Goal: Transaction & Acquisition: Purchase product/service

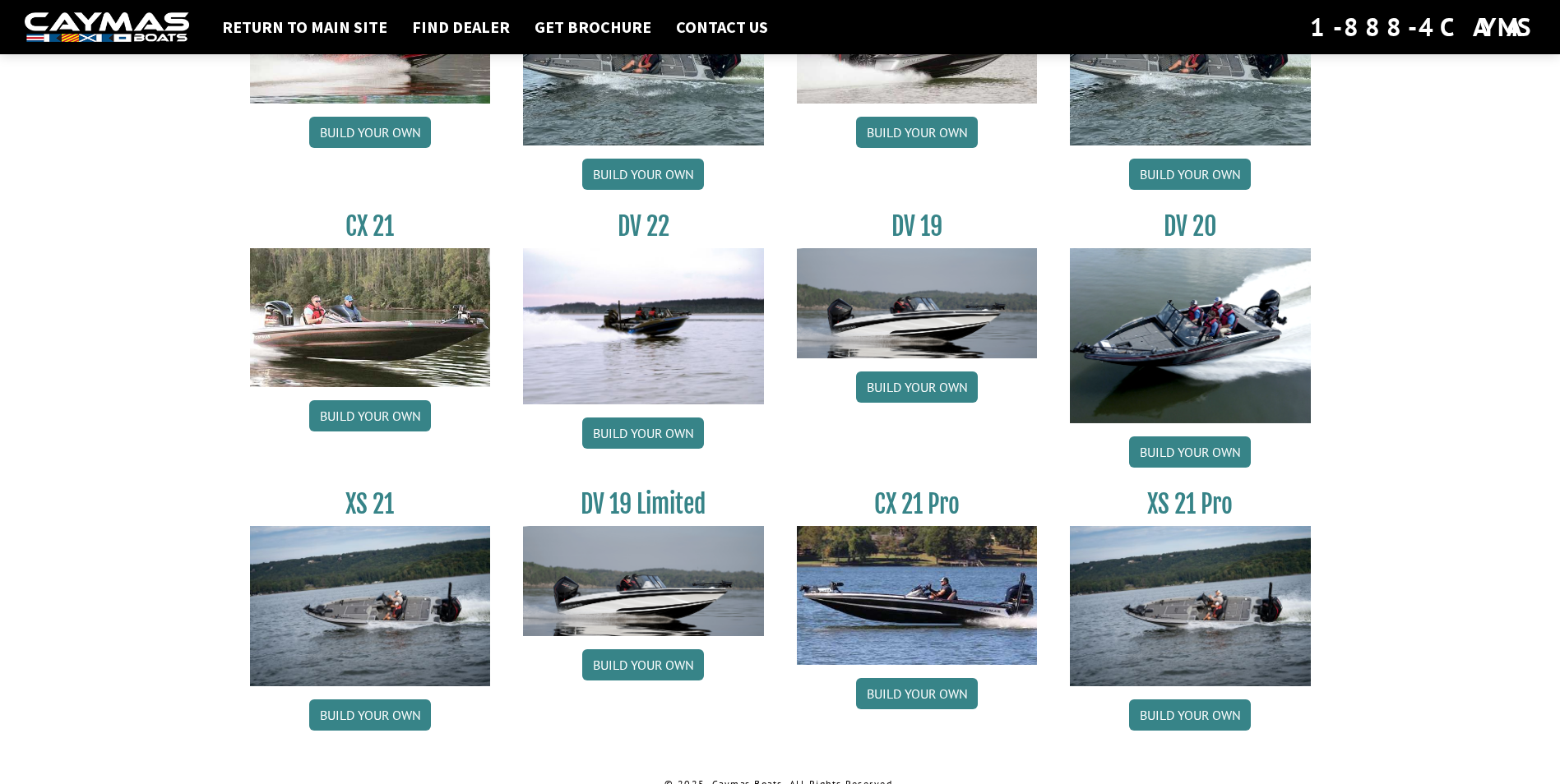
scroll to position [1829, 0]
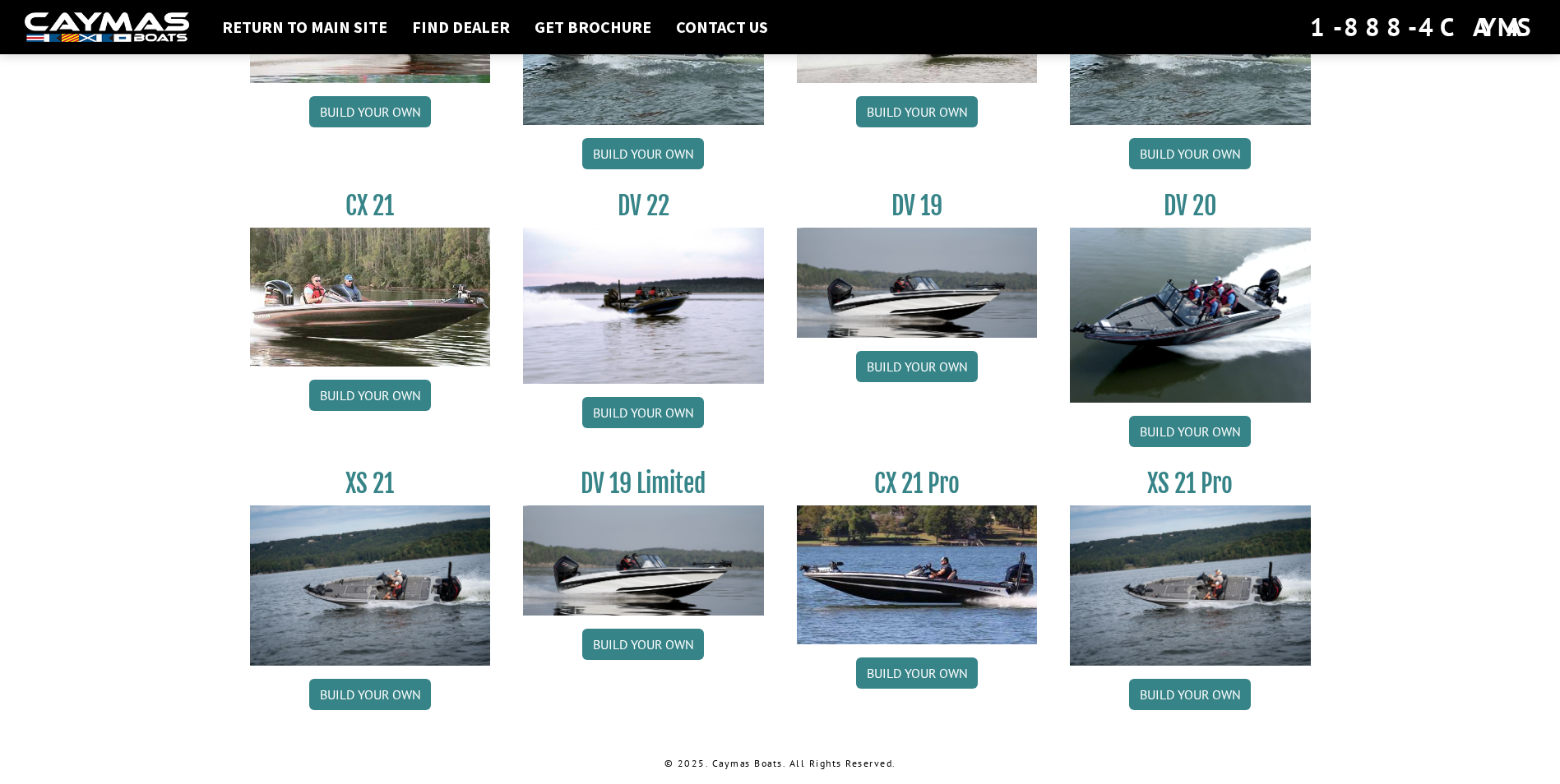
click at [379, 591] on img at bounding box center [370, 586] width 241 height 160
click at [361, 698] on link "Build your own" at bounding box center [370, 694] width 122 height 32
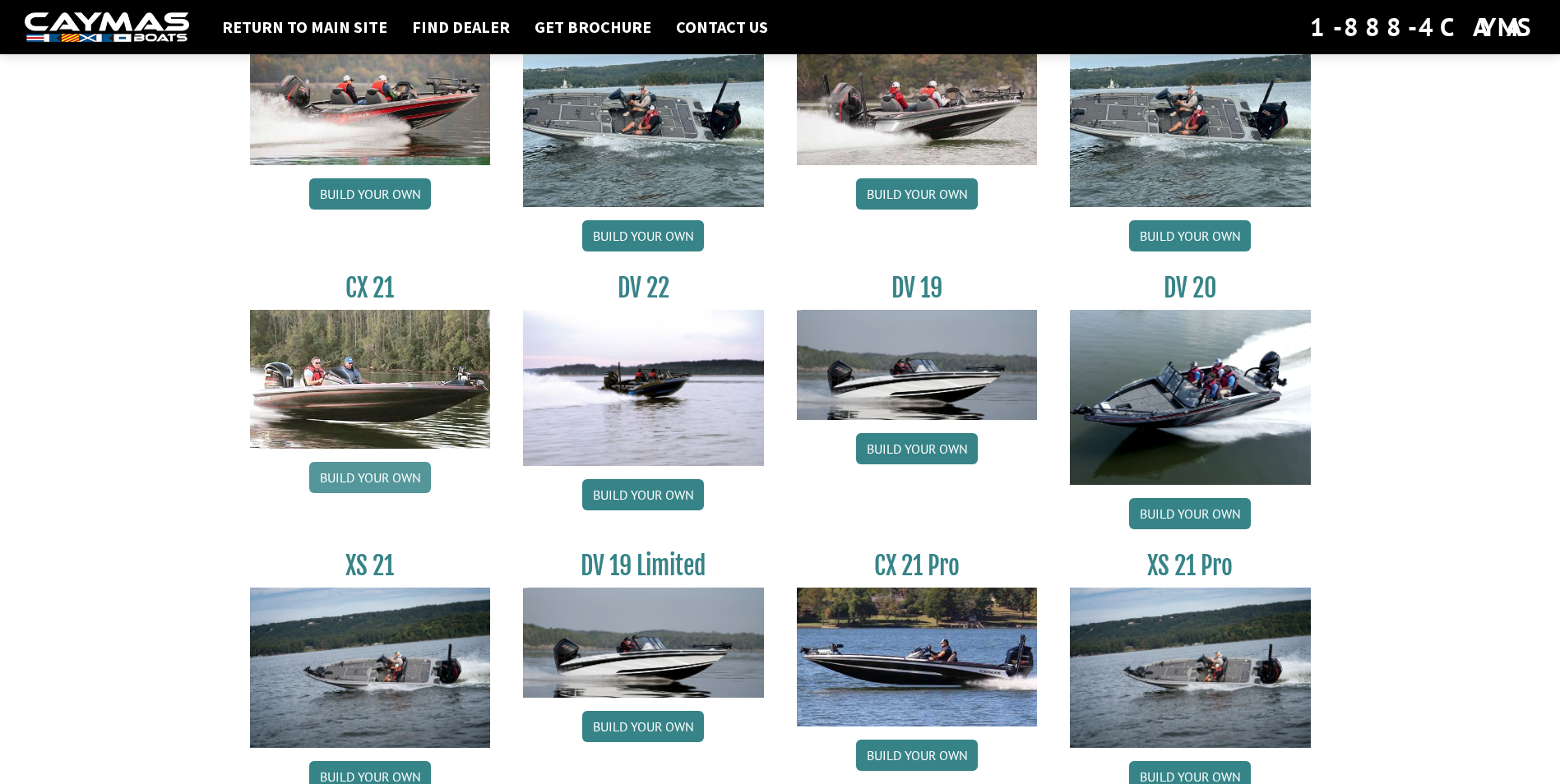
click at [358, 479] on link "Build your own" at bounding box center [370, 477] width 122 height 32
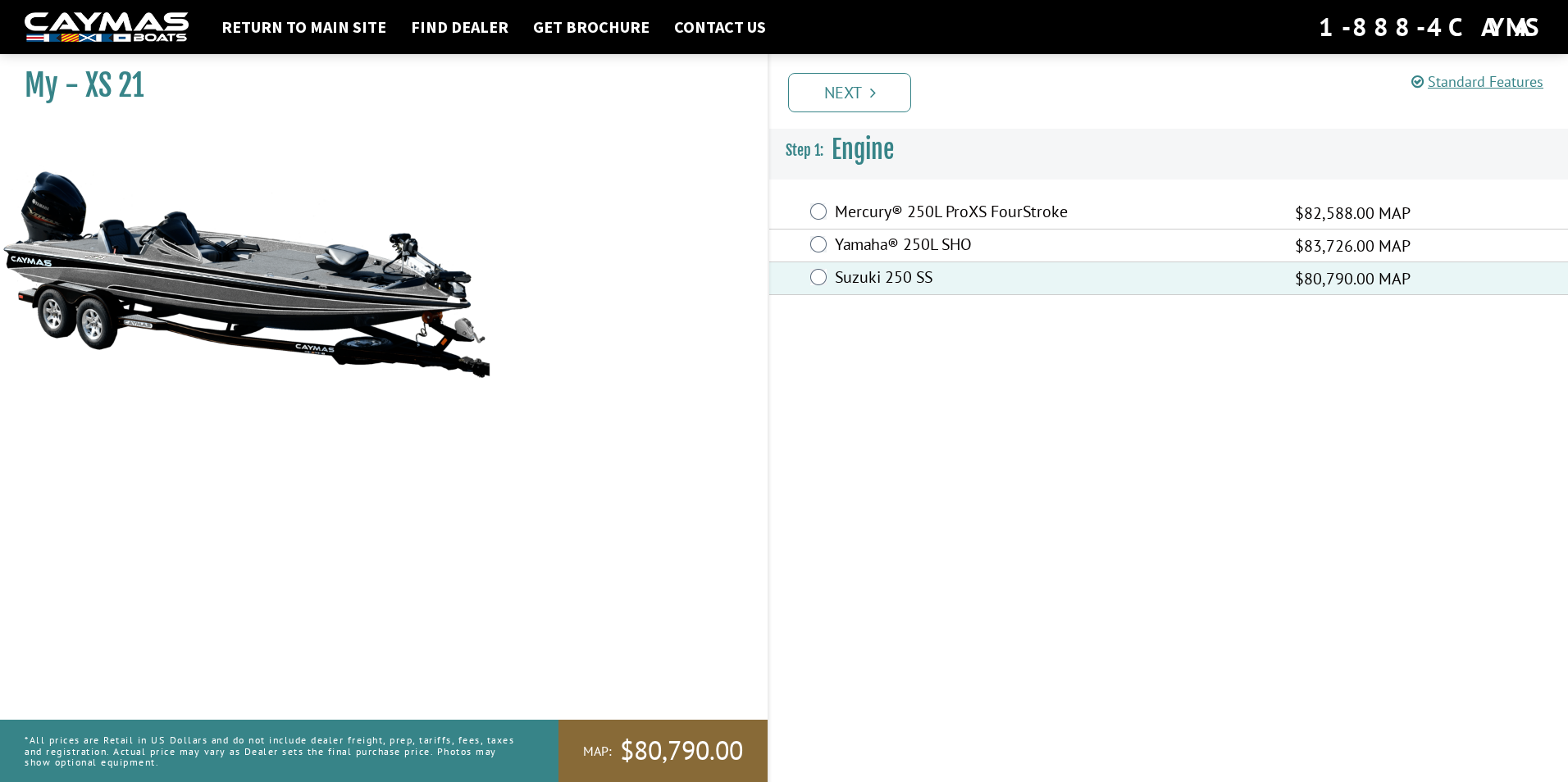
drag, startPoint x: 867, startPoint y: 104, endPoint x: 857, endPoint y: 113, distance: 13.5
click at [866, 104] on link "Next" at bounding box center [849, 92] width 123 height 39
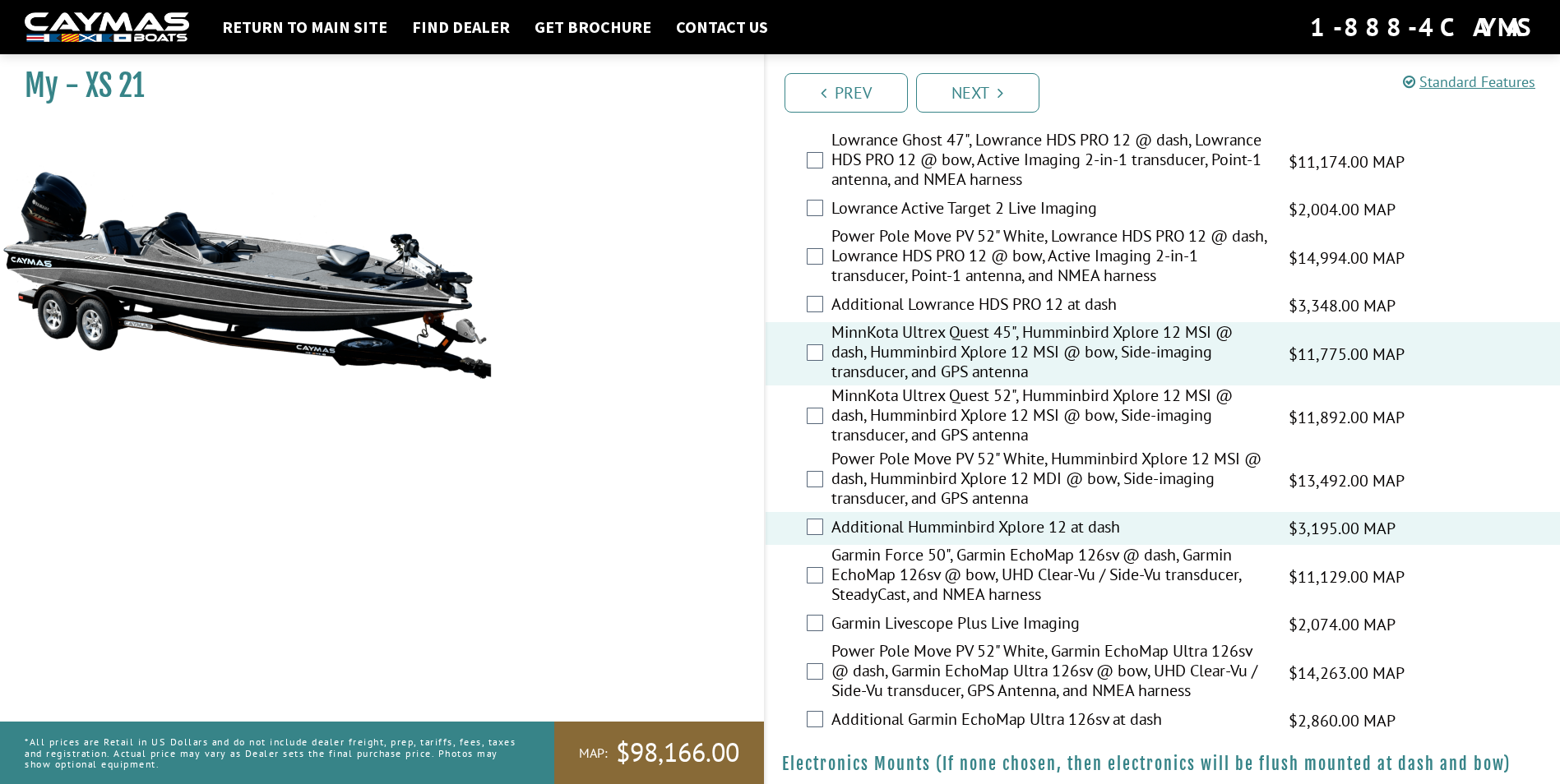
scroll to position [329, 0]
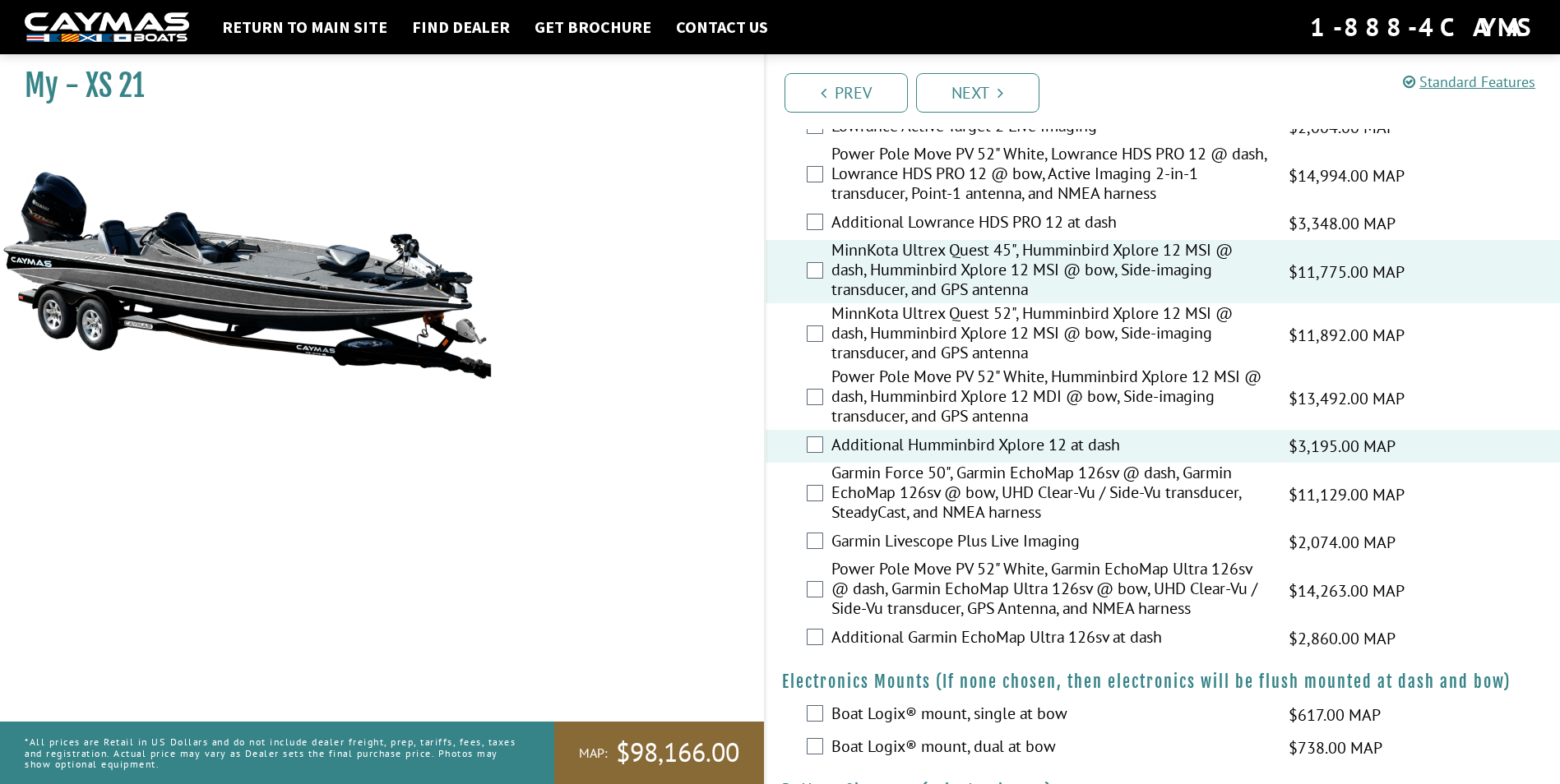
click at [825, 633] on div "Additional Garmin EchoMap Ultra 126sv at dash $2,860.00 MAP $3,376.00 MSRP" at bounding box center [1163, 638] width 795 height 33
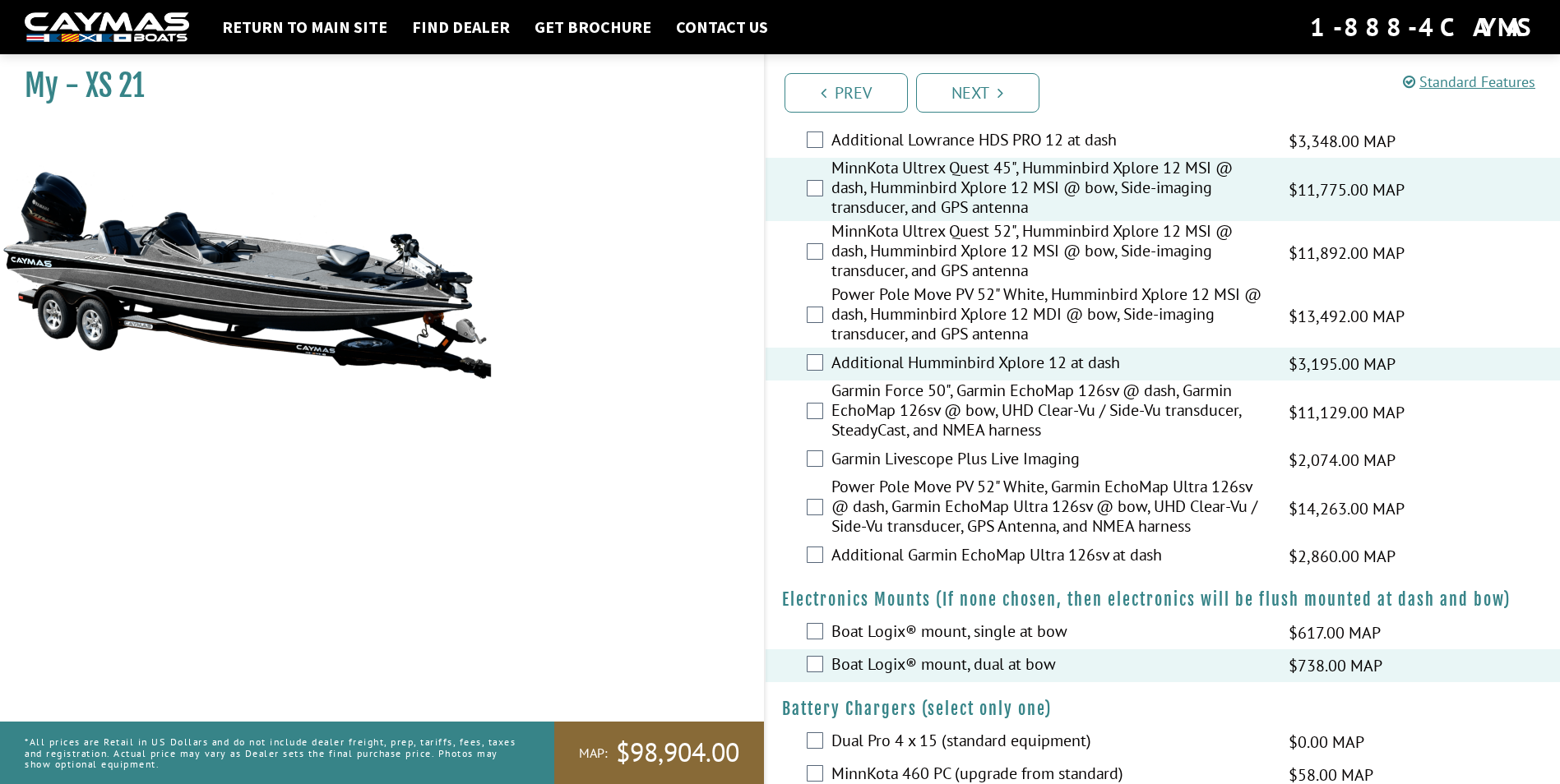
scroll to position [494, 0]
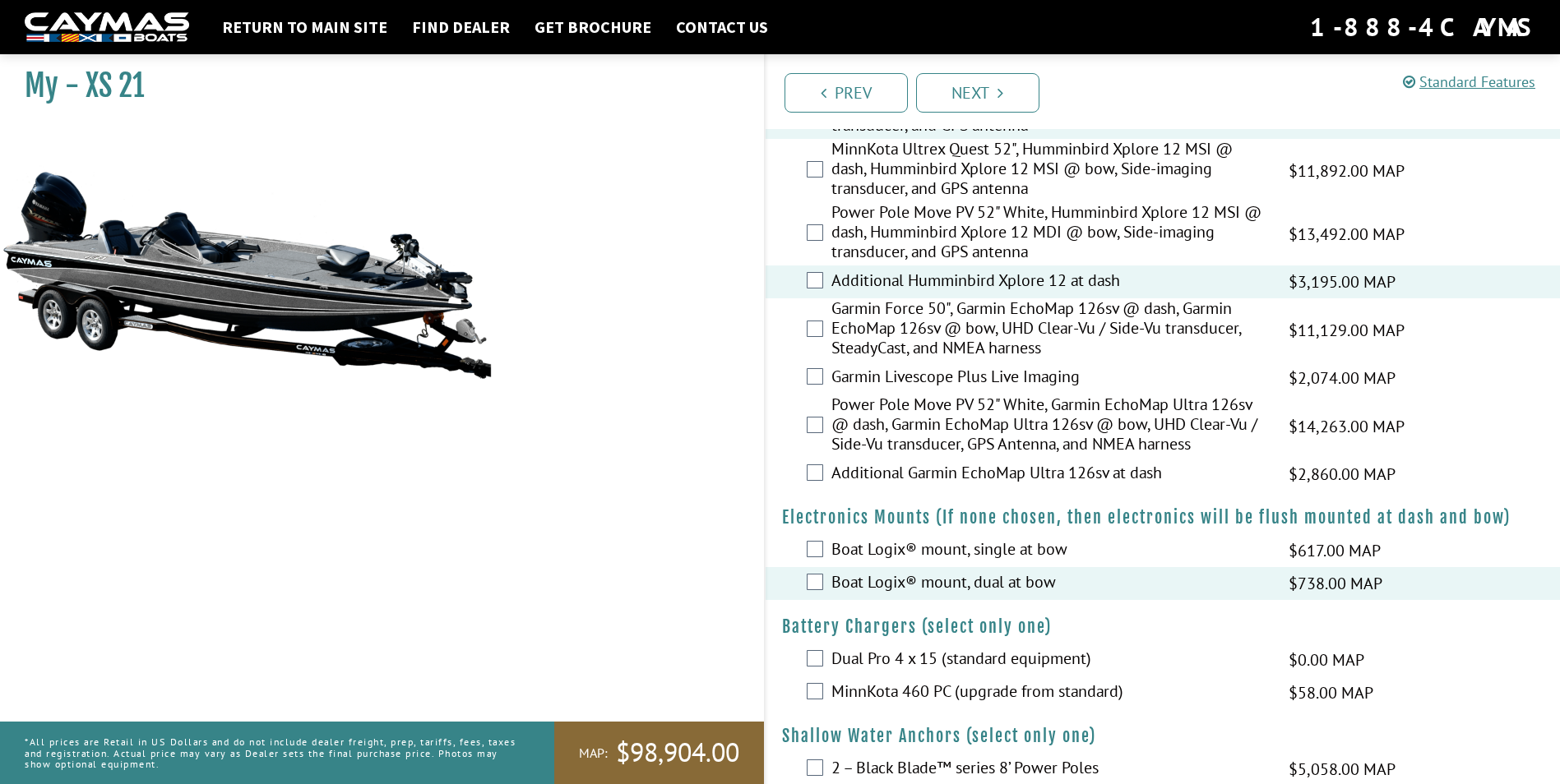
click at [822, 700] on div "MinnKota 460 PC (upgrade from standard) $58.00 MAP $69.00 MSRP" at bounding box center [1163, 693] width 795 height 33
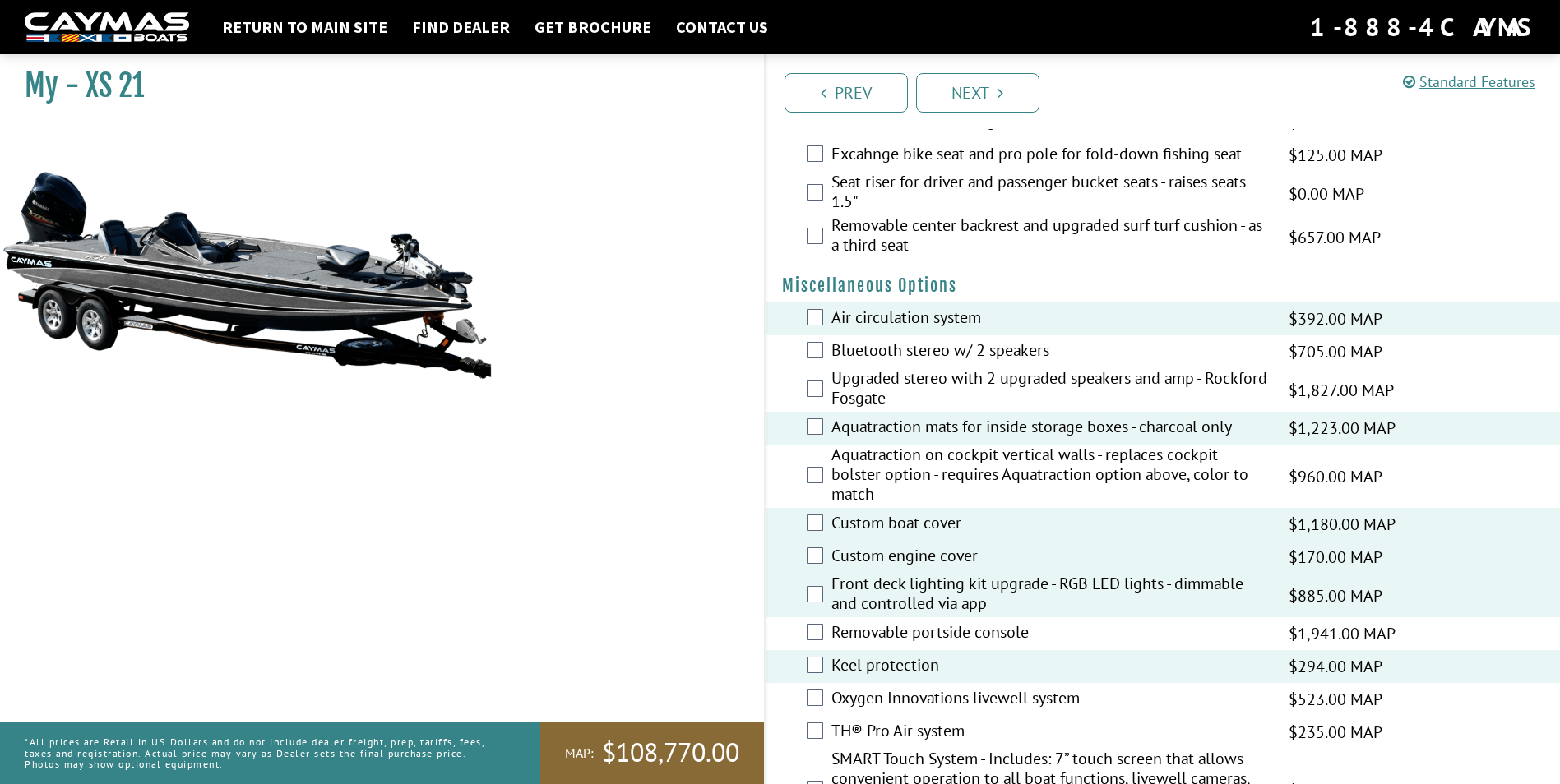
scroll to position [1397, 0]
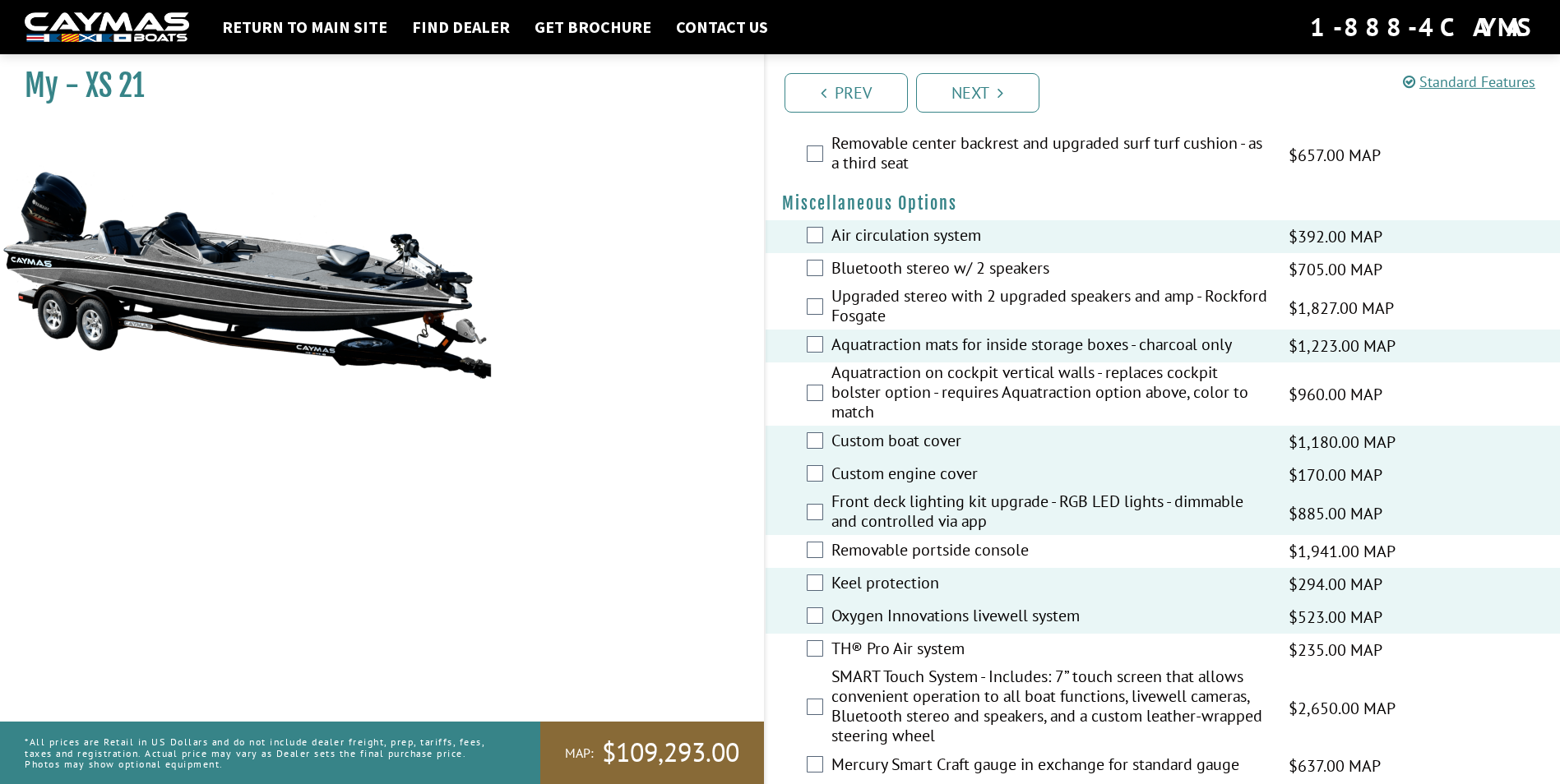
click at [821, 658] on div "TH® Pro Air system $235.00 MAP $277.00 MSRP" at bounding box center [1163, 650] width 795 height 33
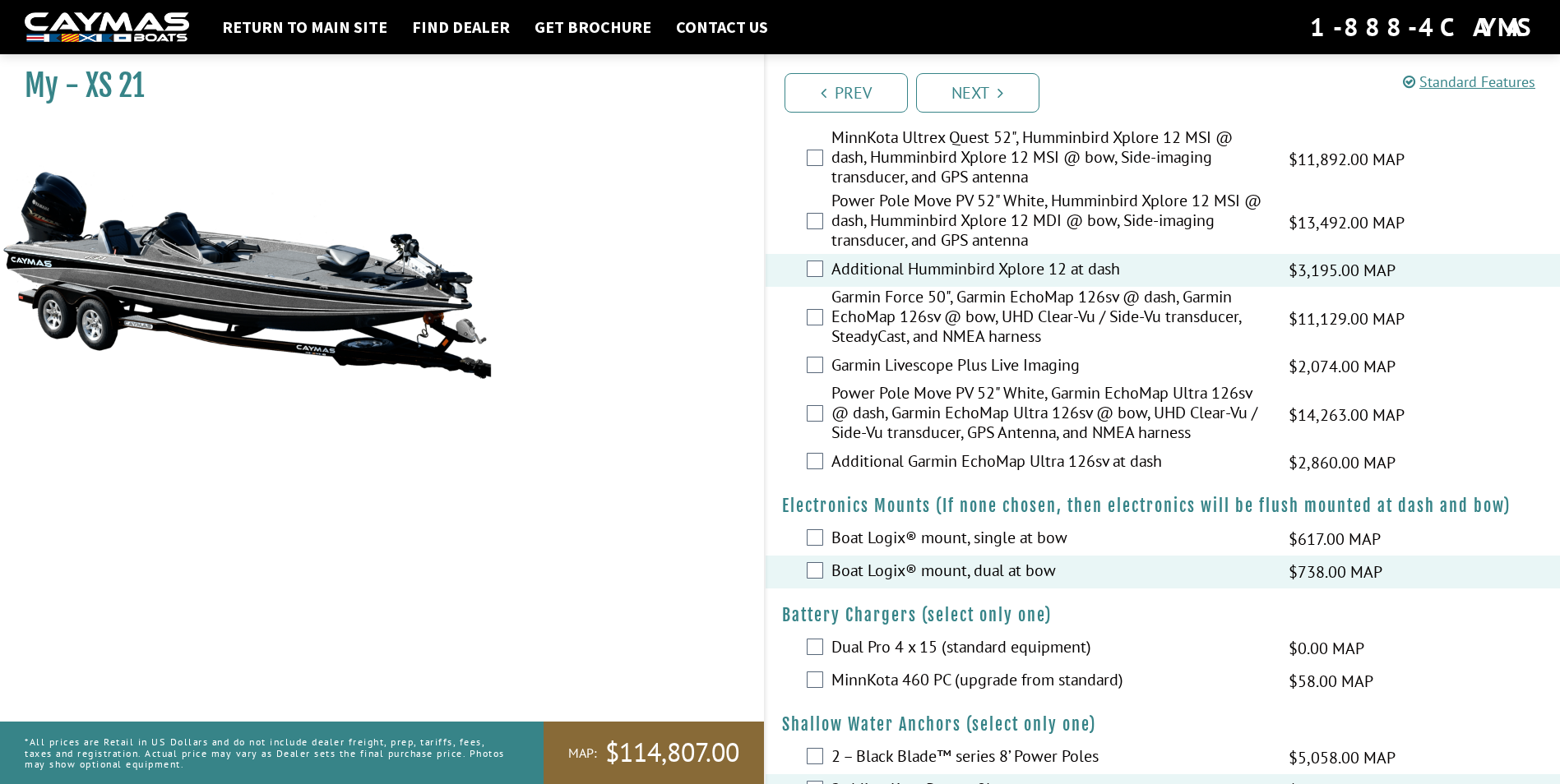
scroll to position [0, 0]
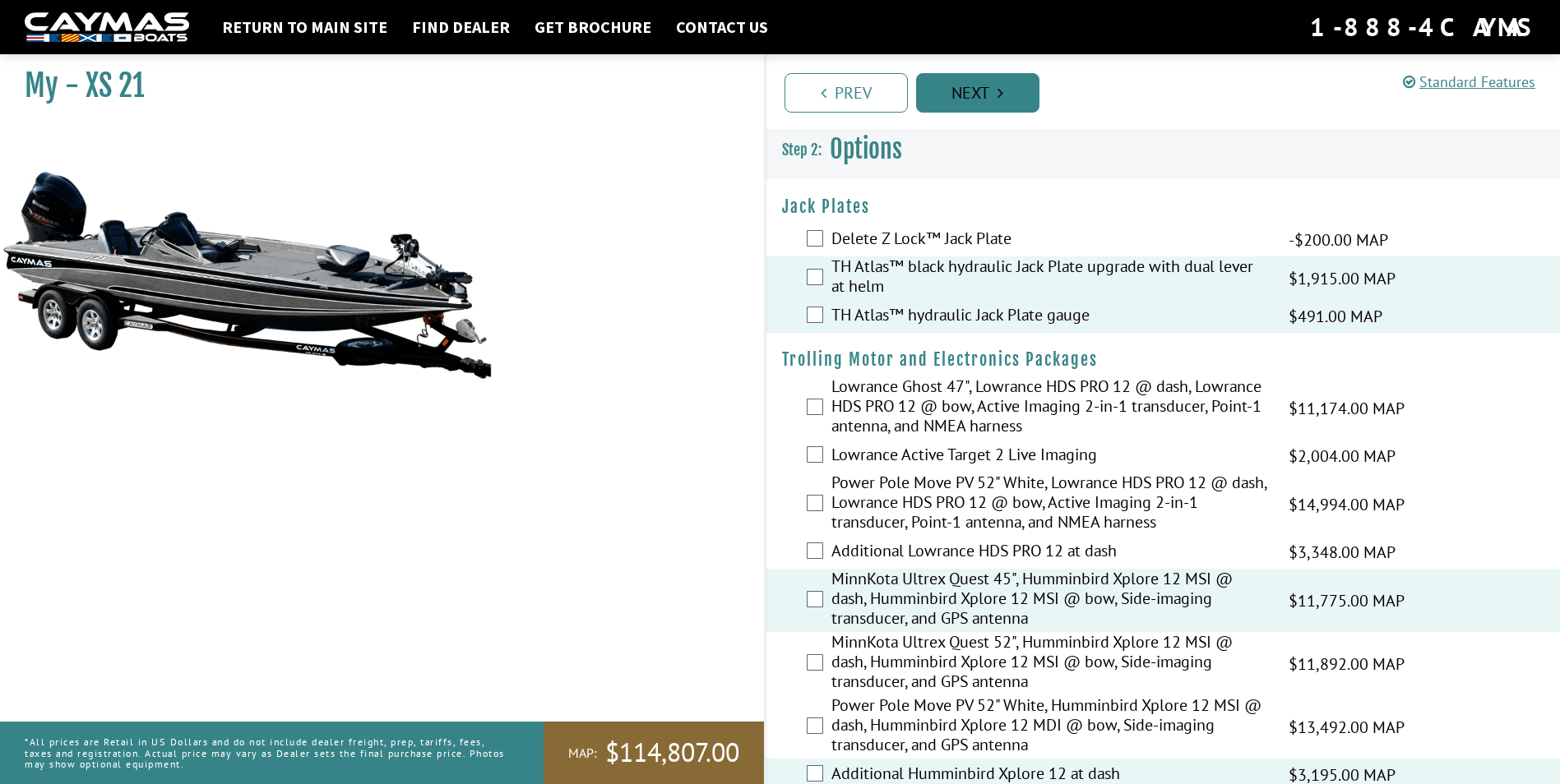
click at [1011, 89] on link "Next" at bounding box center [978, 92] width 124 height 39
click at [964, 87] on link "Next" at bounding box center [978, 92] width 124 height 39
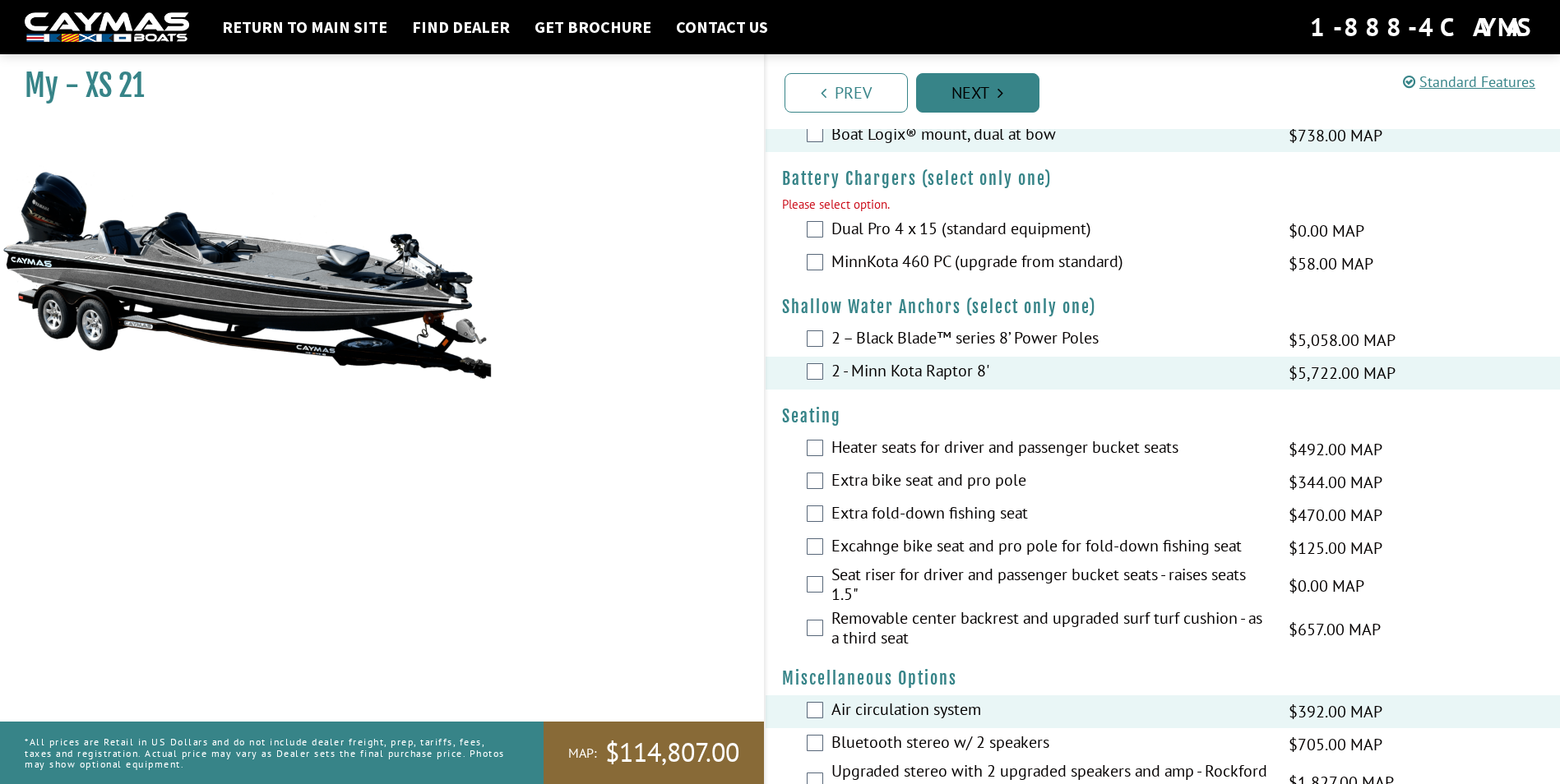
scroll to position [973, 0]
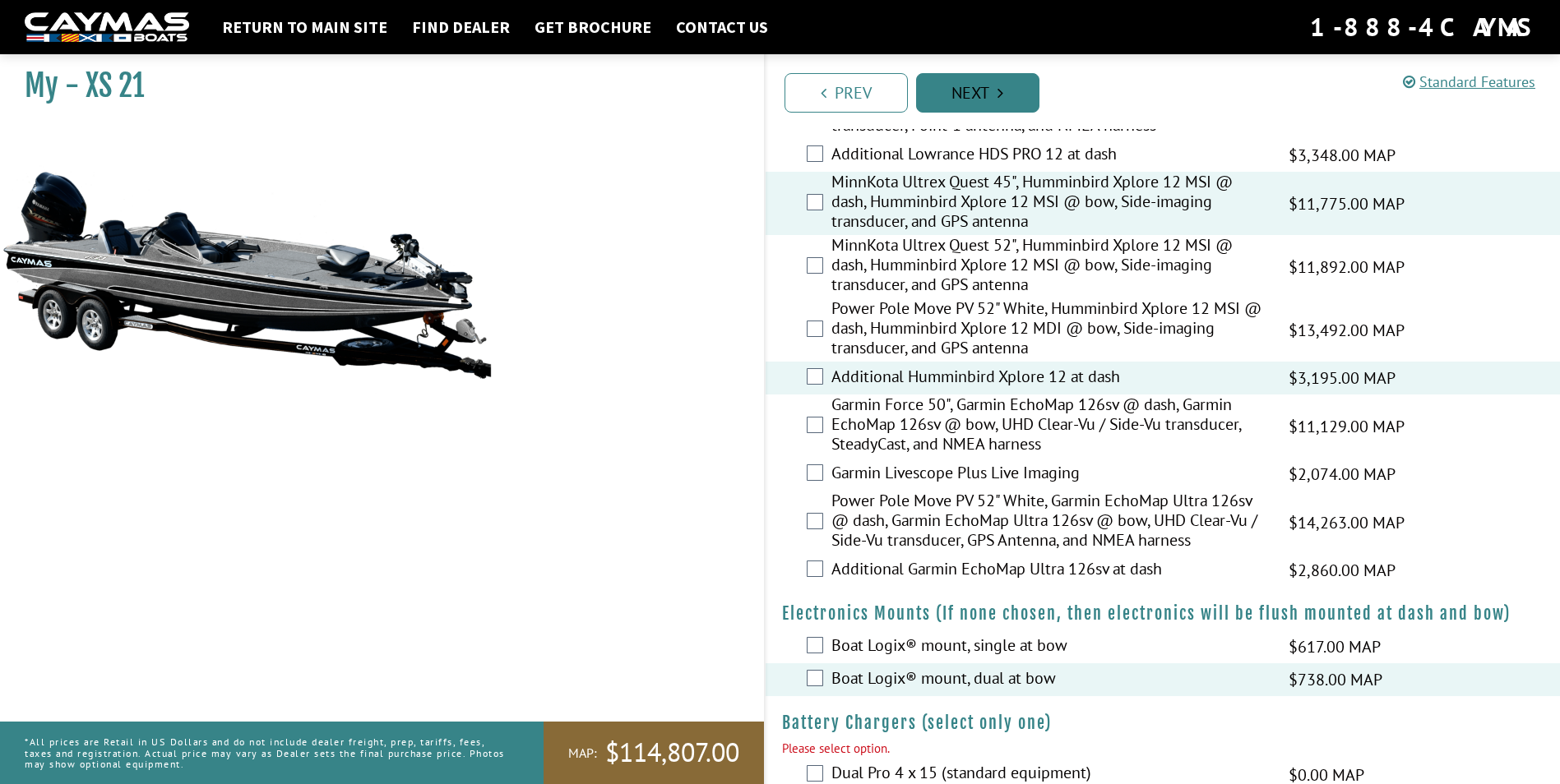
click at [1010, 89] on link "Next" at bounding box center [978, 92] width 124 height 39
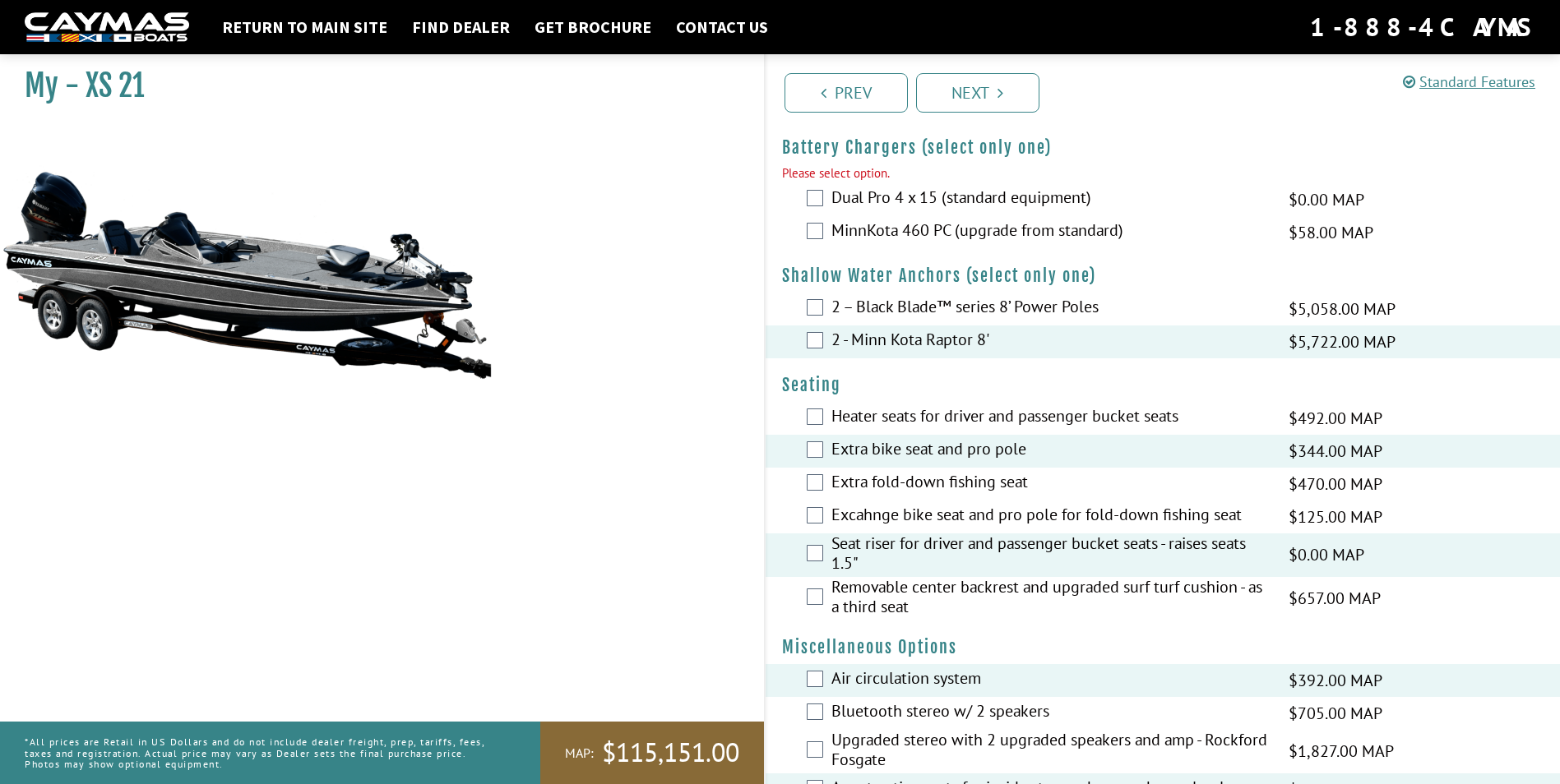
scroll to position [479, 0]
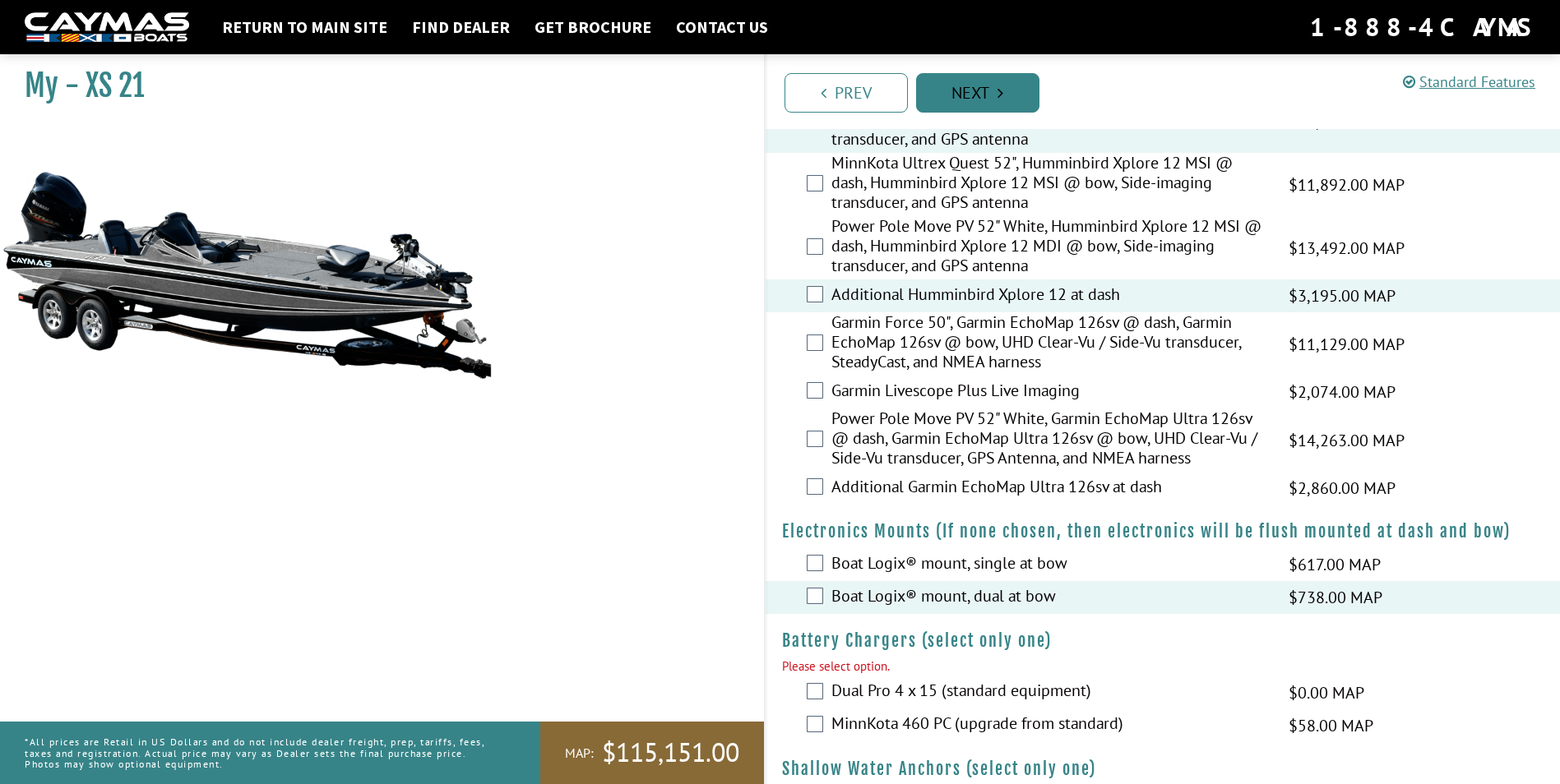
click at [966, 81] on link "Next" at bounding box center [978, 92] width 124 height 39
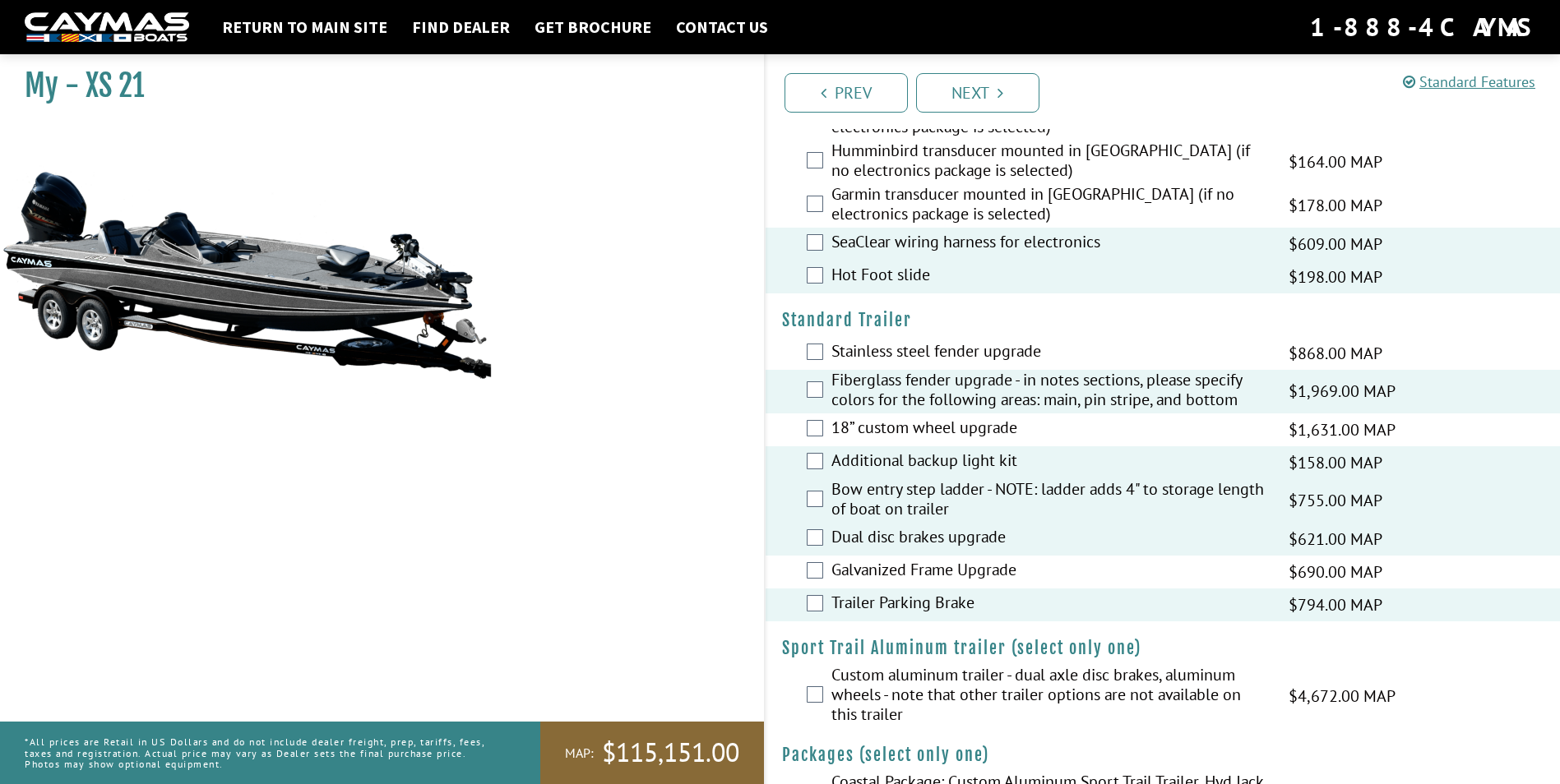
scroll to position [1674, 0]
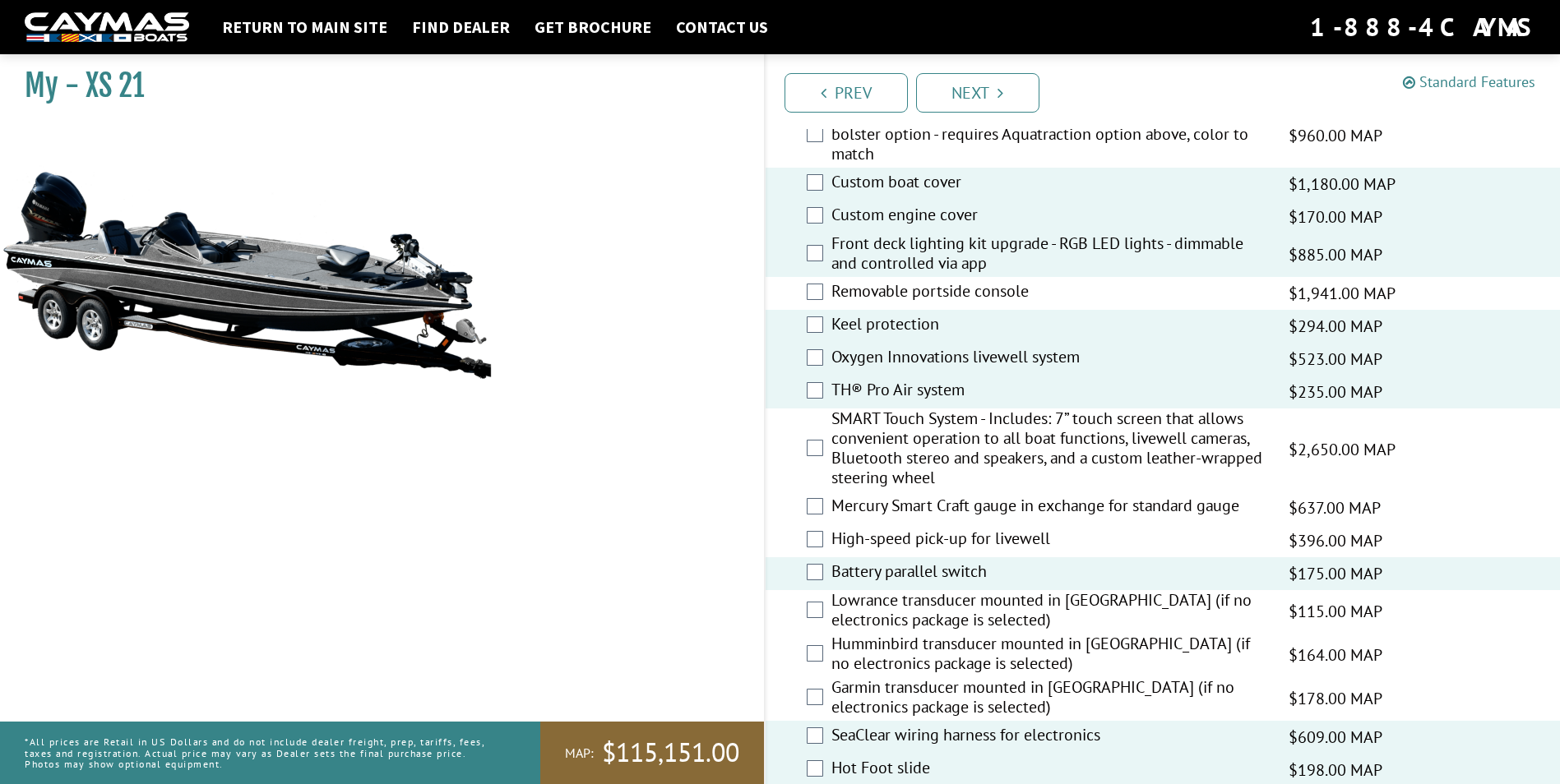
click at [1495, 83] on link "Standard Features" at bounding box center [1469, 81] width 132 height 19
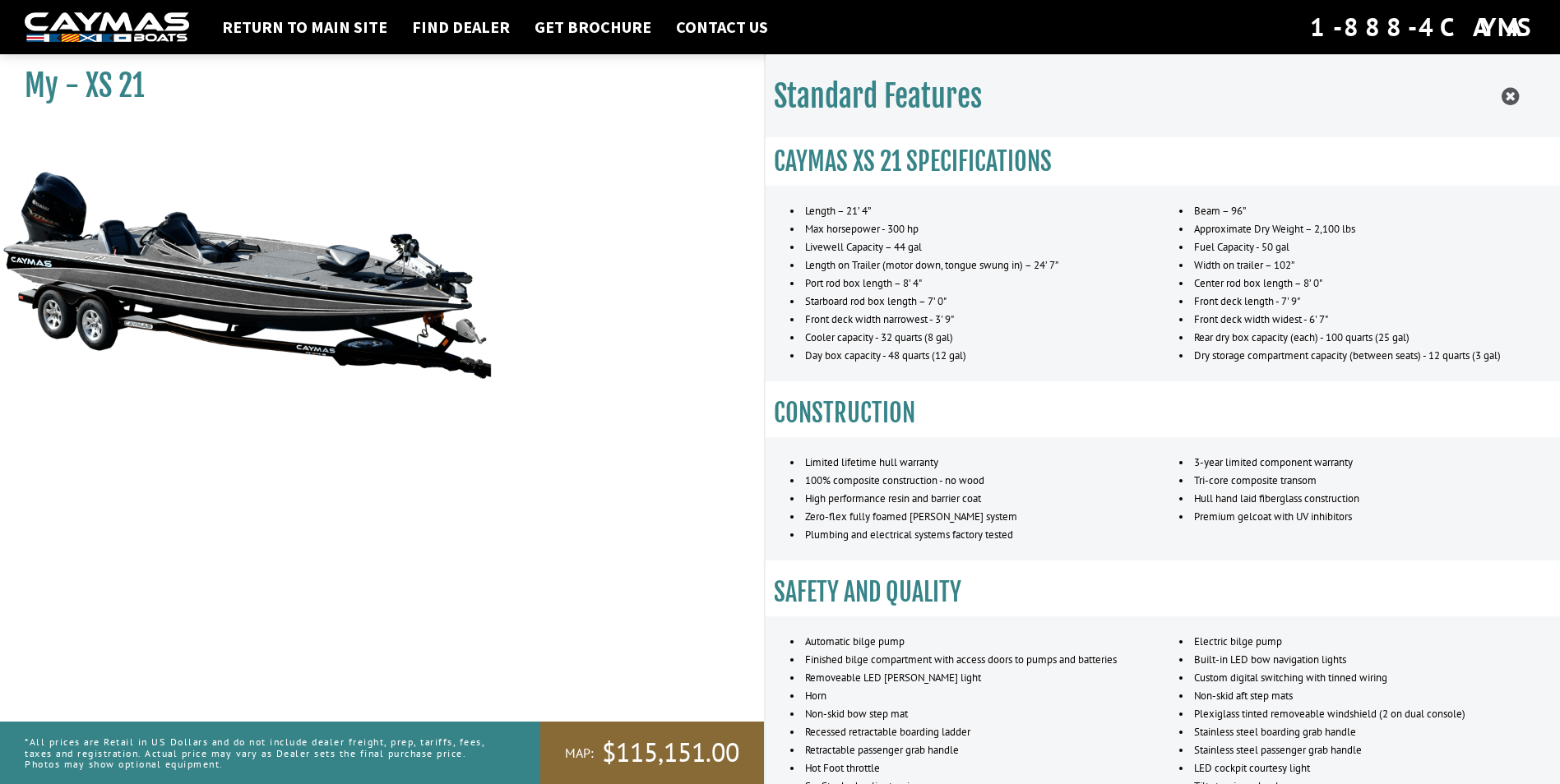
scroll to position [1099, 0]
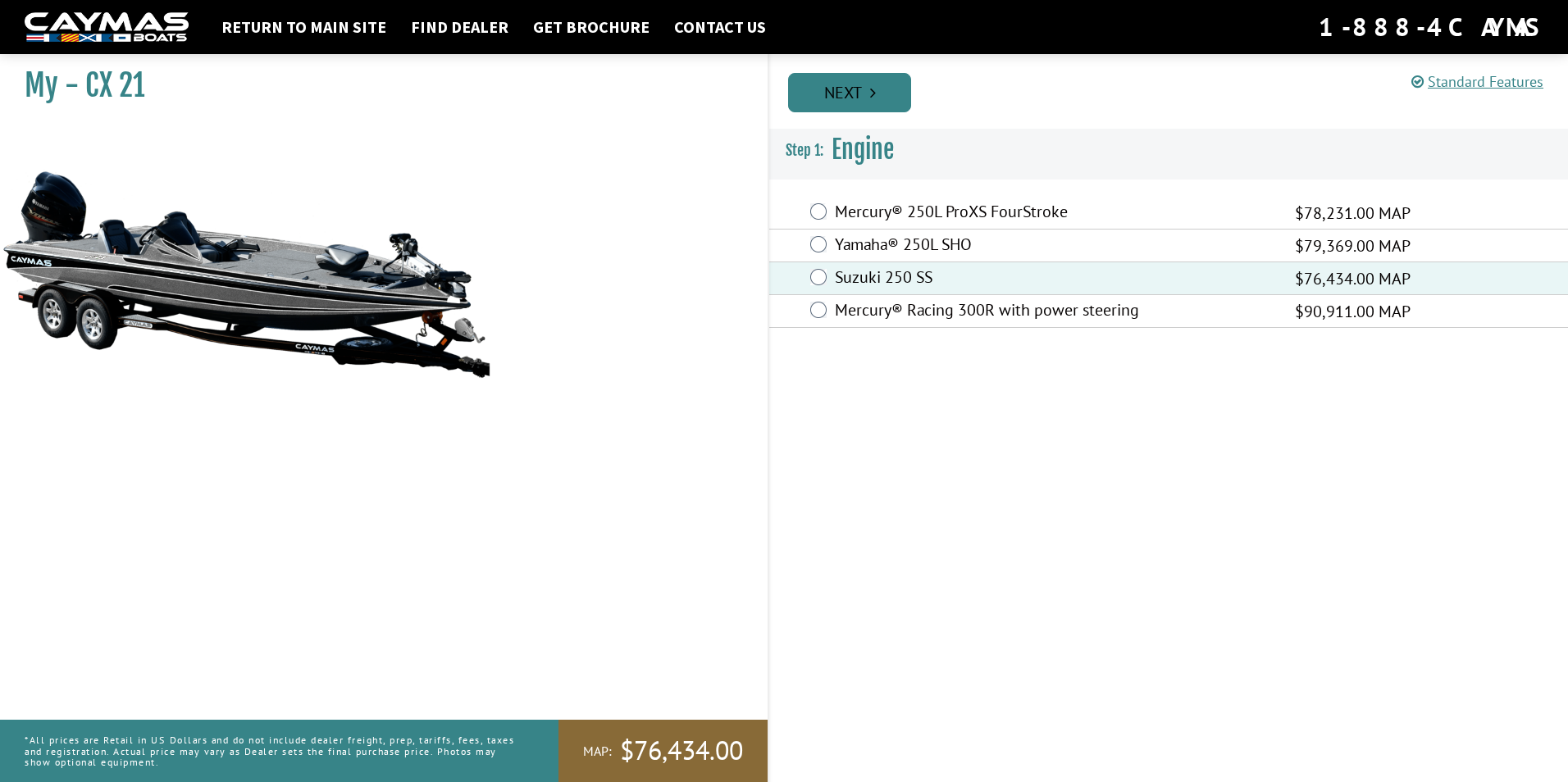
click at [846, 97] on link "Next" at bounding box center [849, 92] width 123 height 39
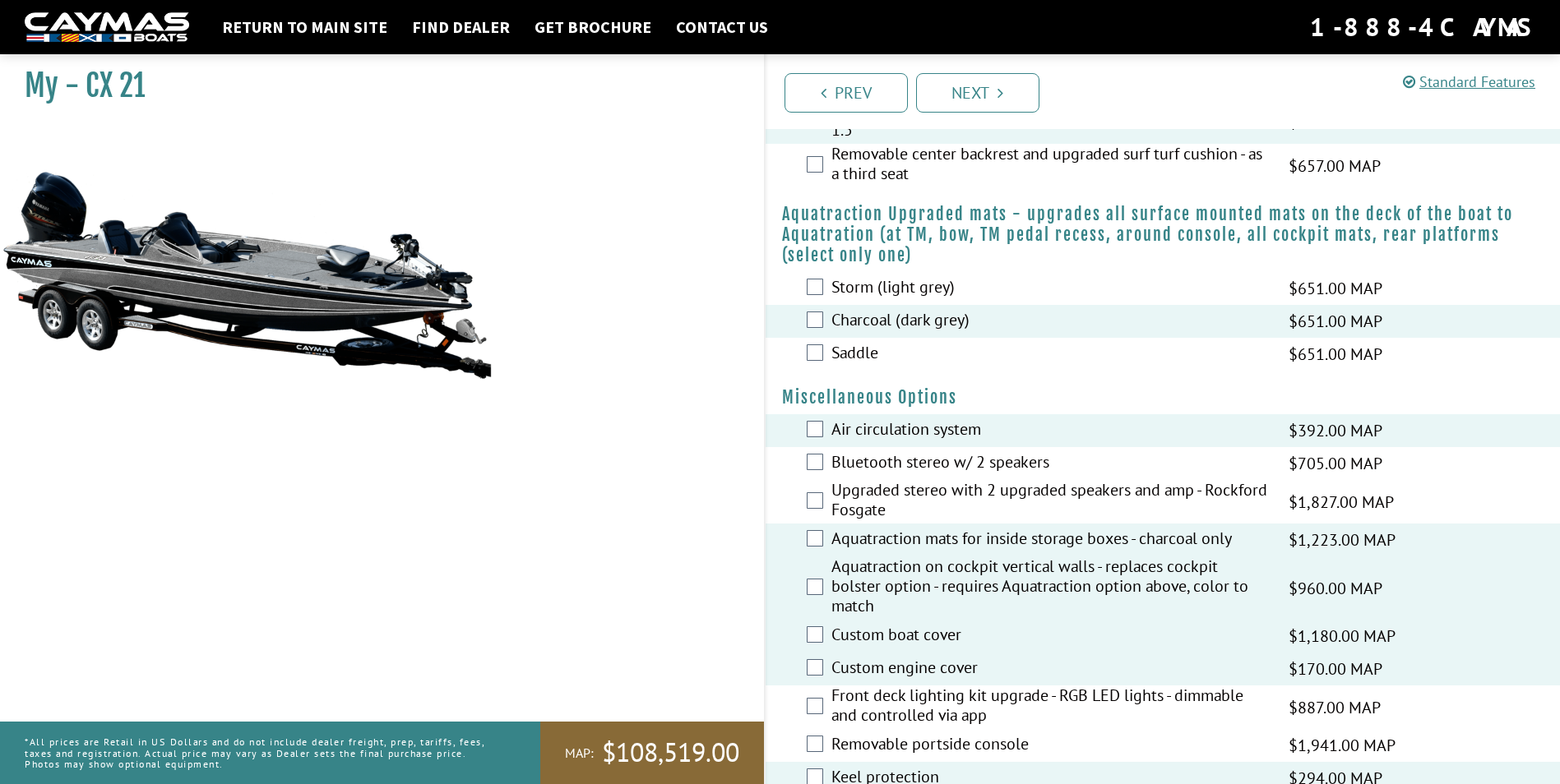
scroll to position [1032, 0]
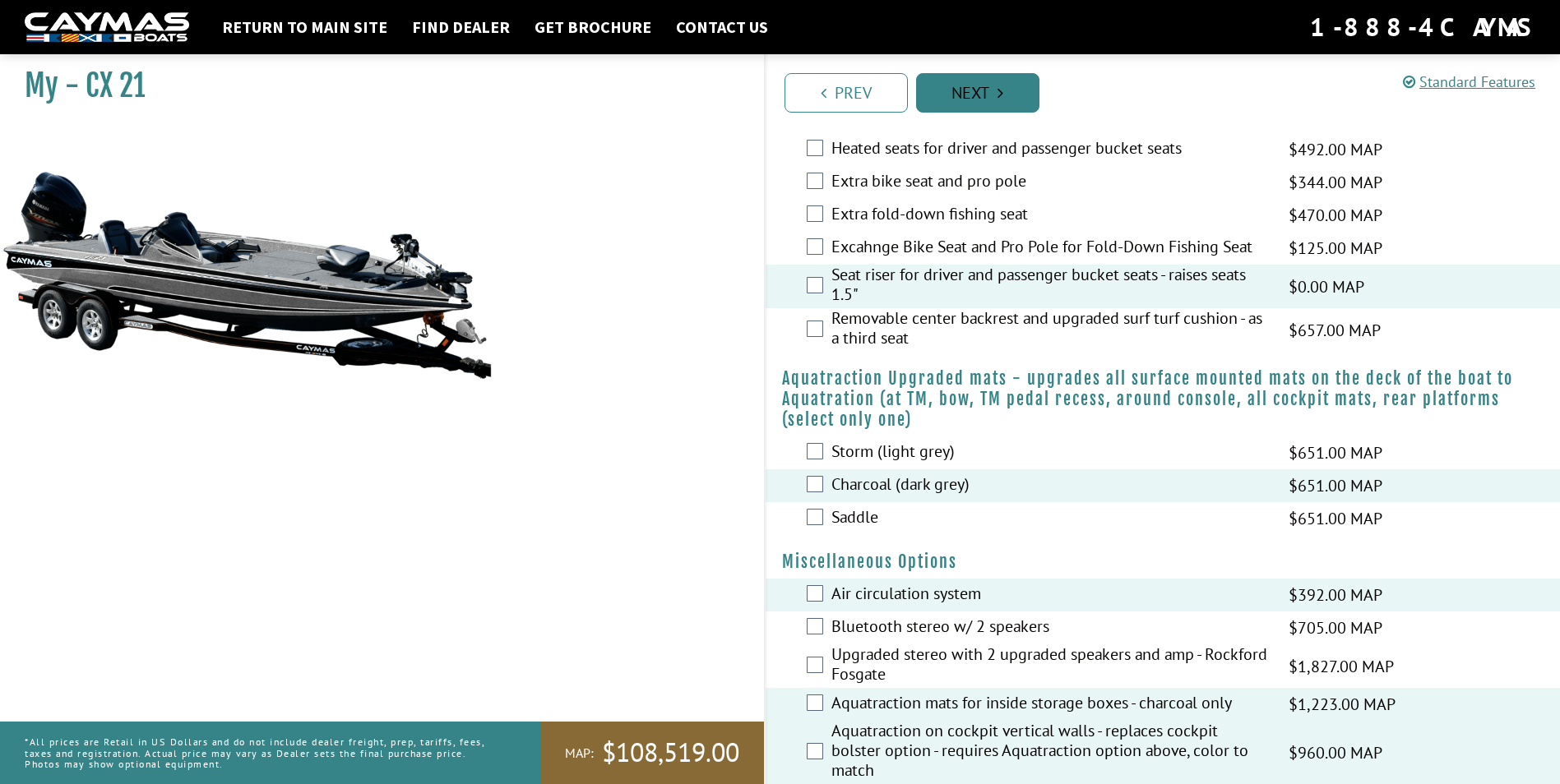
click at [981, 102] on link "Next" at bounding box center [978, 92] width 124 height 39
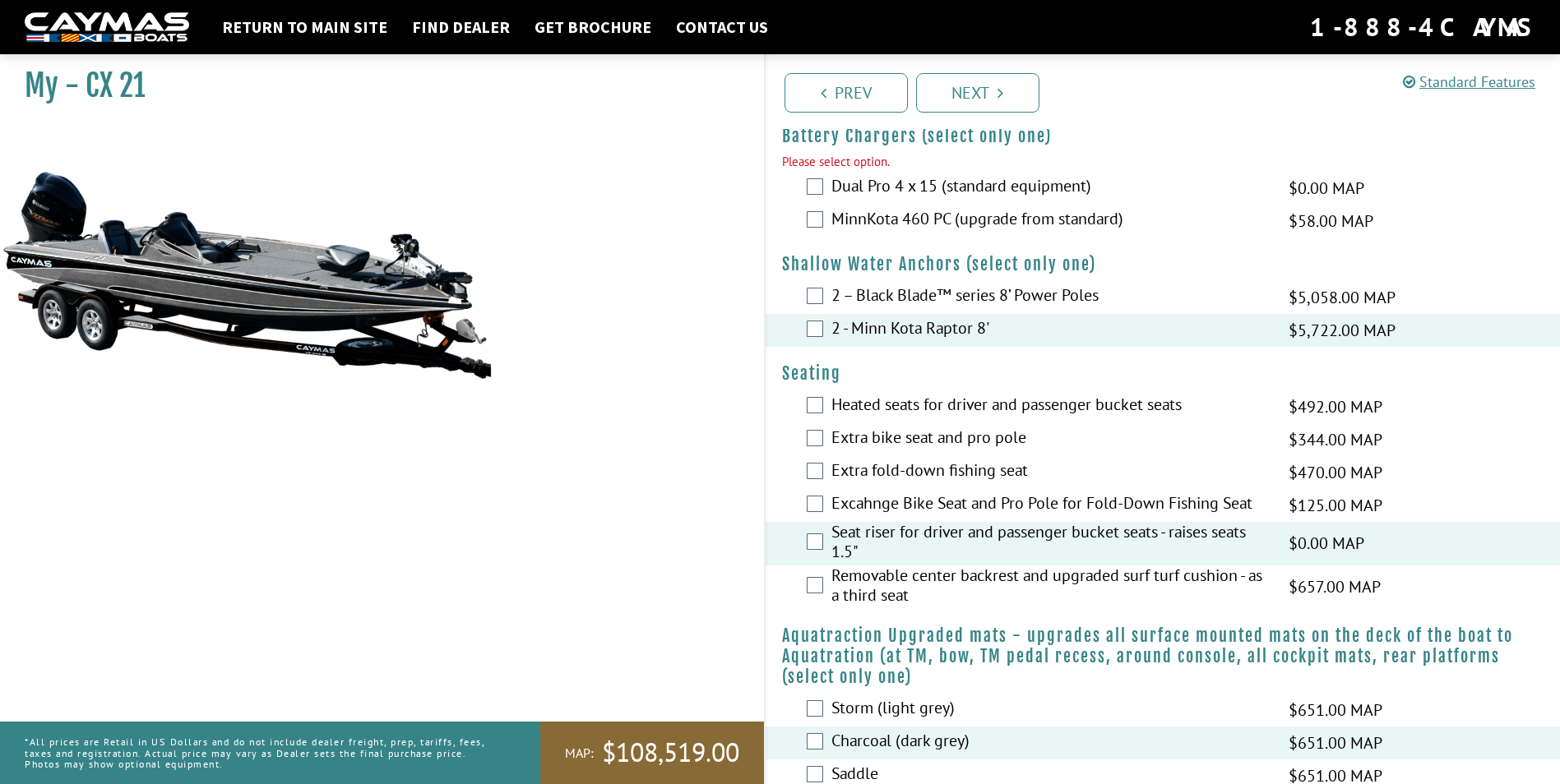
scroll to position [783, 0]
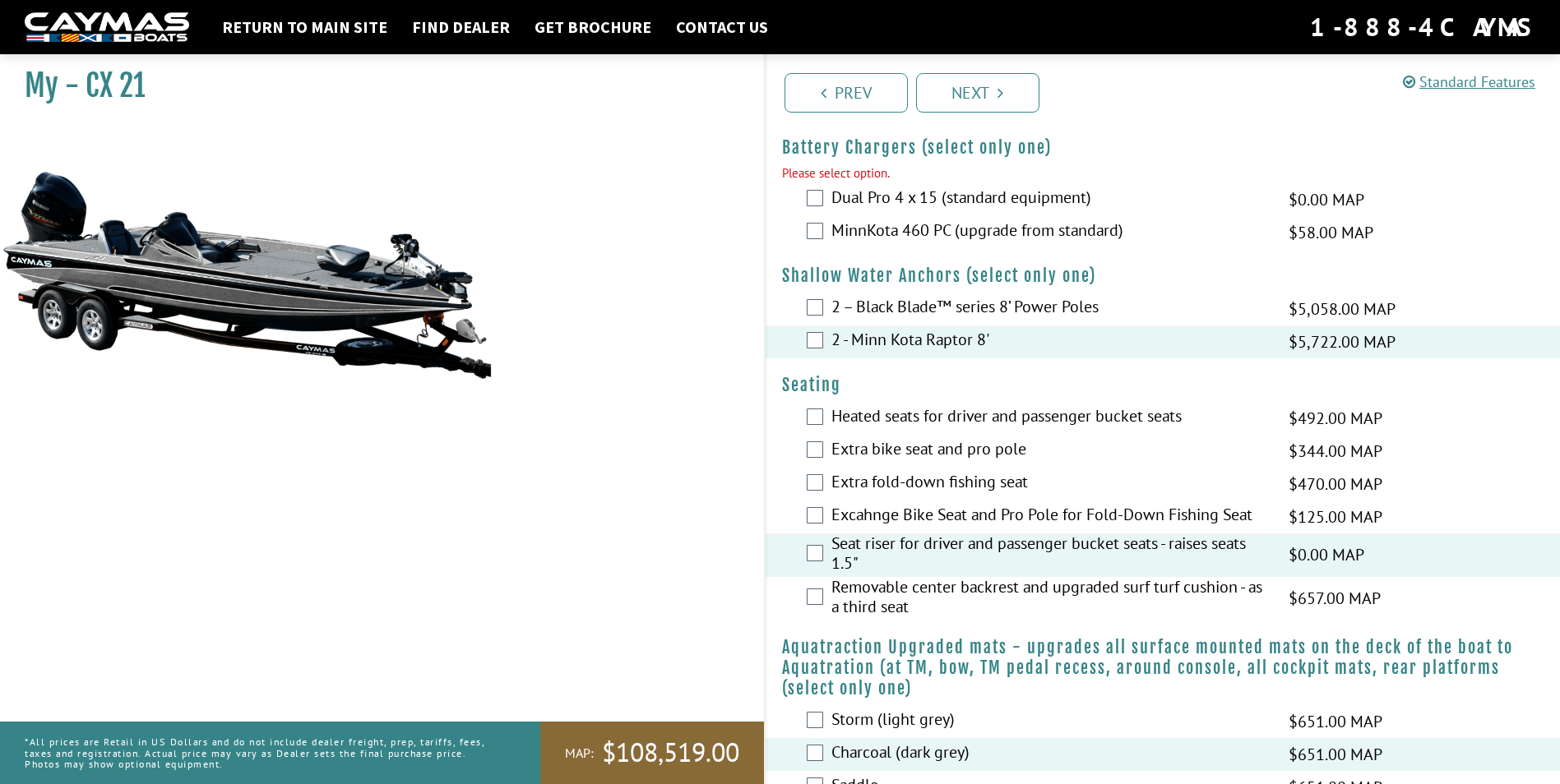
click at [824, 233] on div "MinnKota 460 PC (upgrade from standard) $58.00 MAP $69.00 MSRP" at bounding box center [1163, 233] width 795 height 33
click at [982, 83] on link "Next" at bounding box center [978, 92] width 124 height 39
click at [824, 199] on div "Dual Pro 4 x 15 (standard equipment) $0.00 MAP $0.00 MSRP" at bounding box center [1163, 199] width 795 height 33
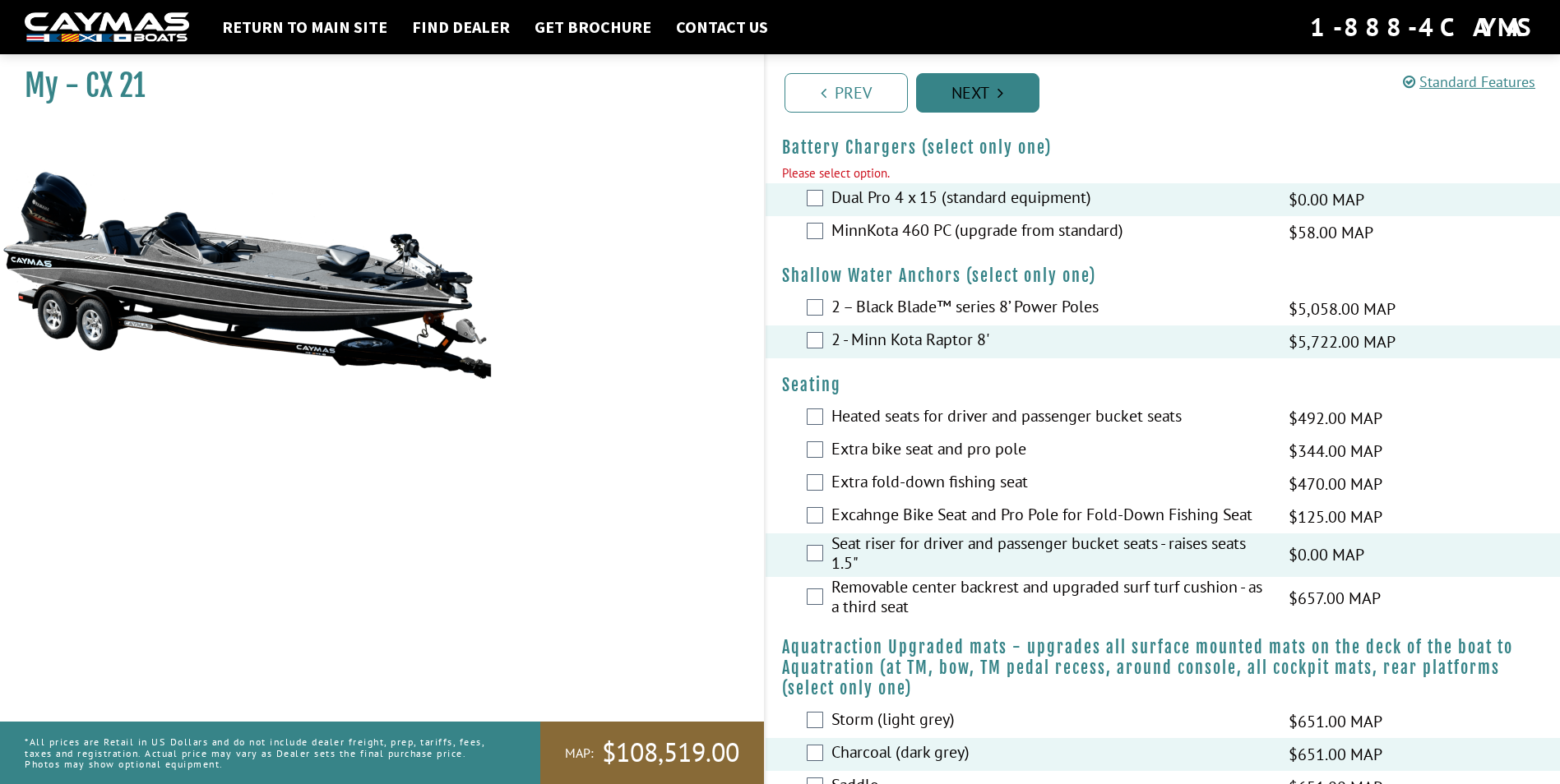
click at [1009, 86] on link "Next" at bounding box center [978, 92] width 124 height 39
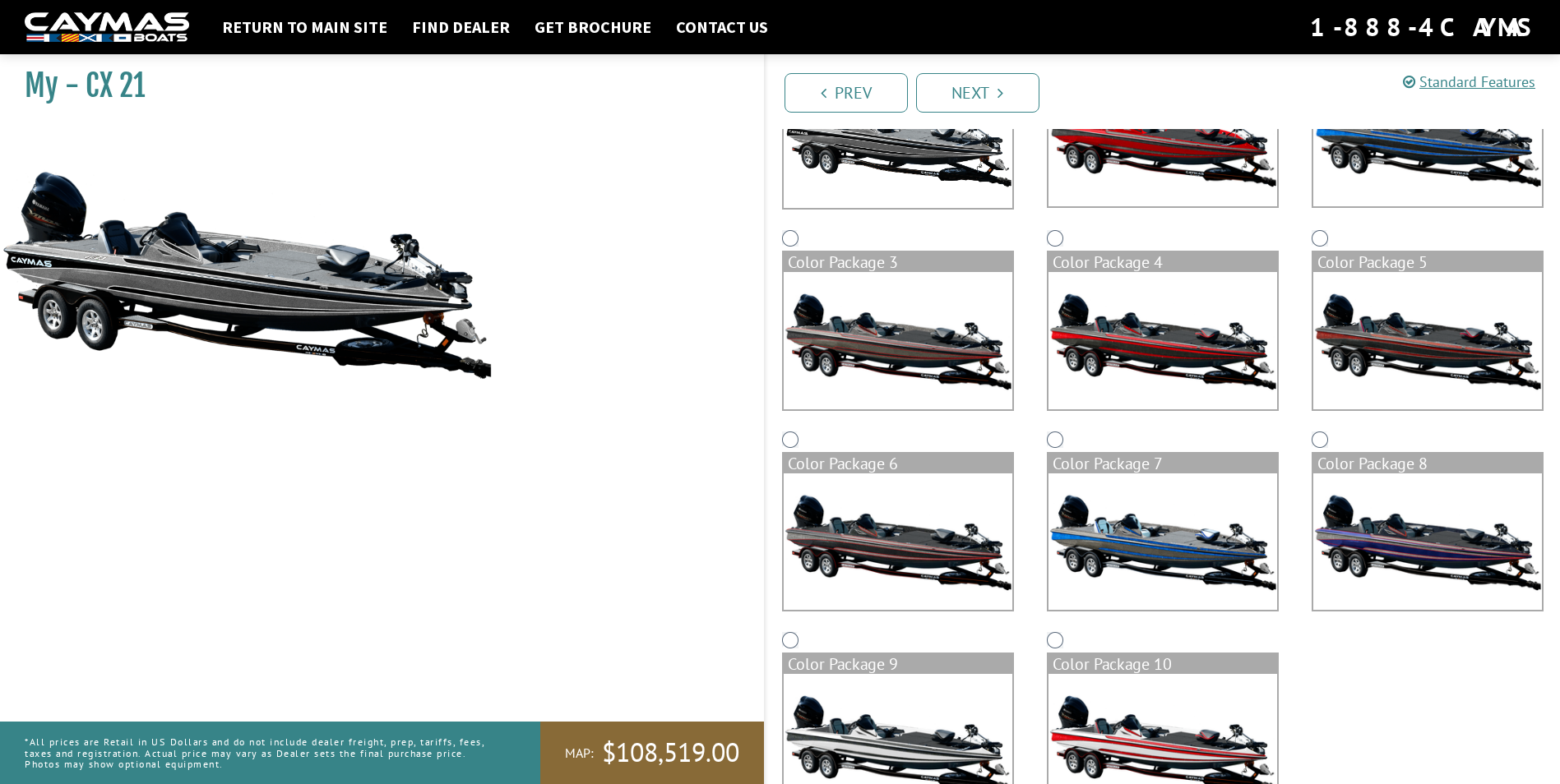
scroll to position [308, 0]
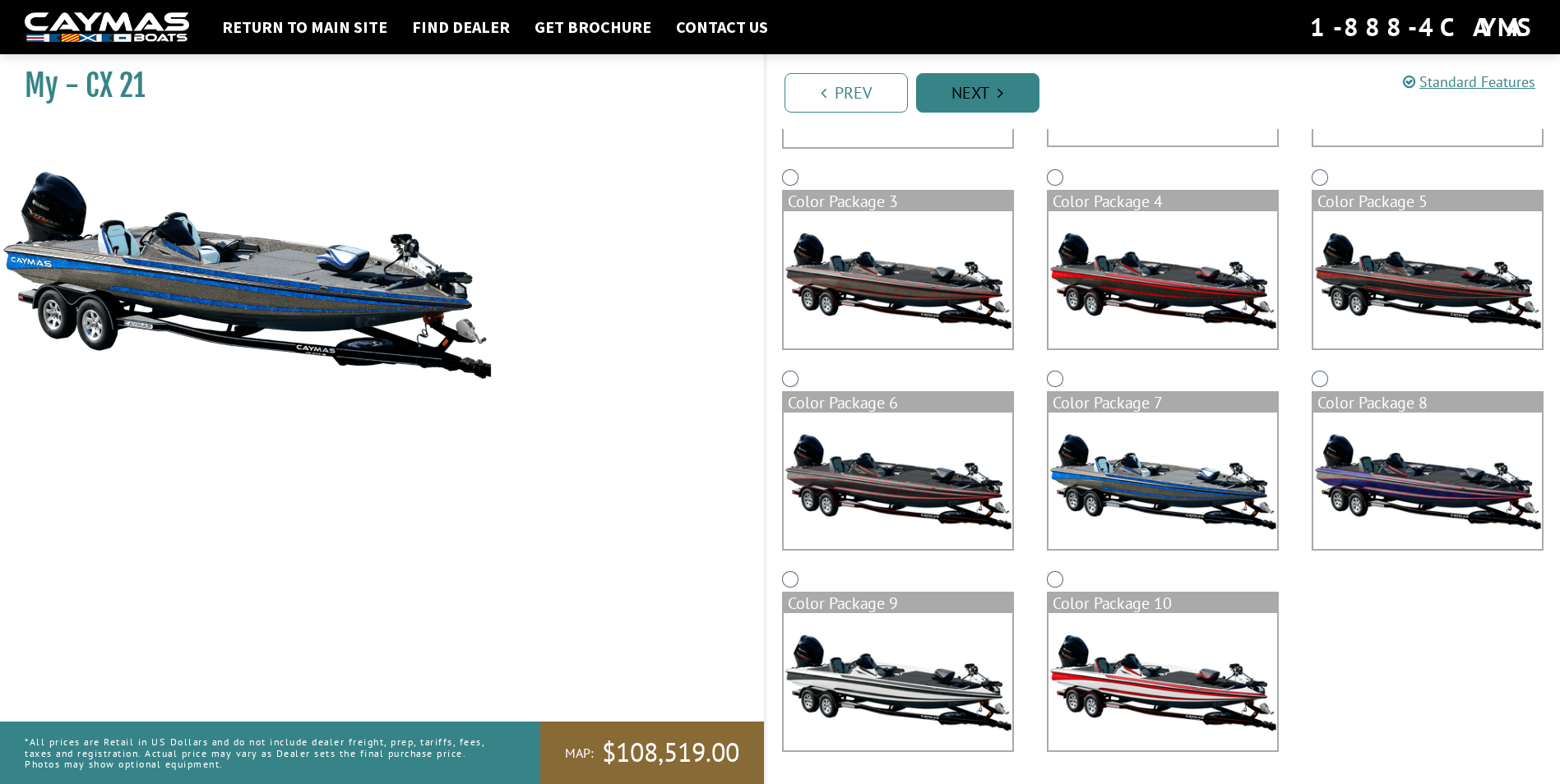
click at [963, 91] on link "Next" at bounding box center [978, 92] width 124 height 39
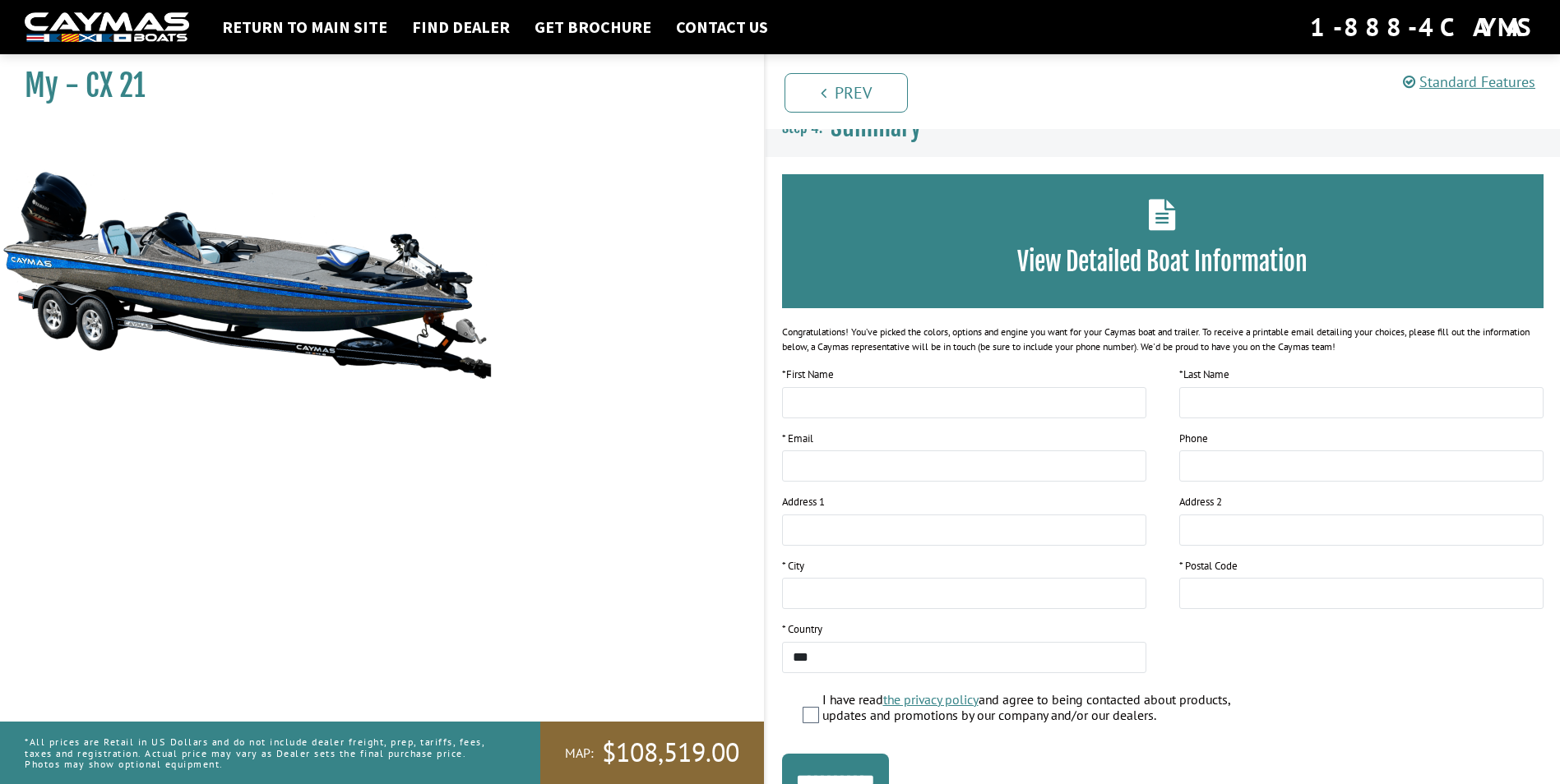
scroll to position [0, 0]
